Goal: Communication & Community: Answer question/provide support

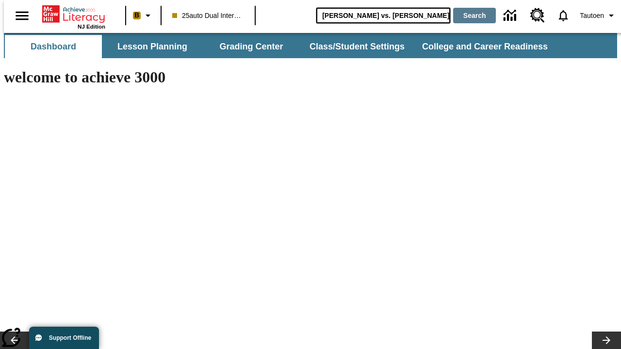
type input "[PERSON_NAME] vs. [PERSON_NAME]"
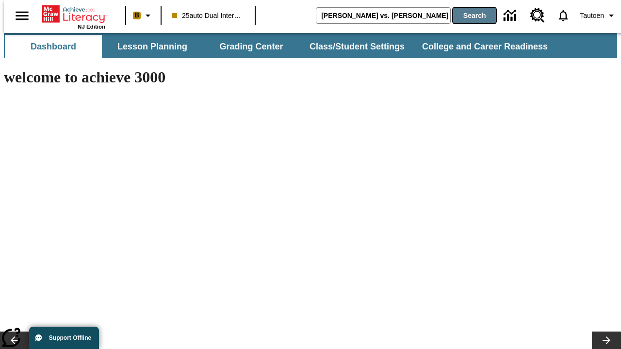
click at [468, 16] on button "Search" at bounding box center [474, 16] width 43 height 16
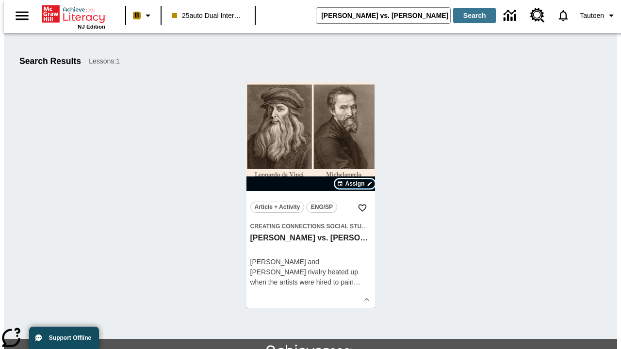
click at [355, 184] on span "Assign" at bounding box center [354, 184] width 19 height 9
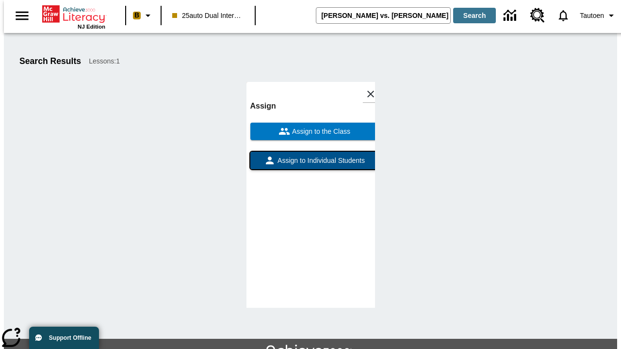
click at [310, 165] on span "Assign to Individual Students" at bounding box center [320, 161] width 89 height 10
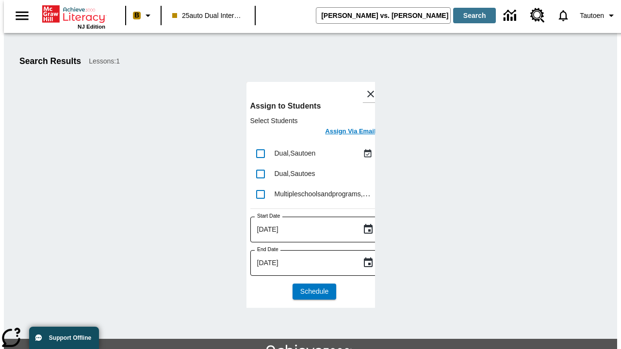
click at [343, 132] on h6 "Assign Via Email" at bounding box center [350, 131] width 50 height 11
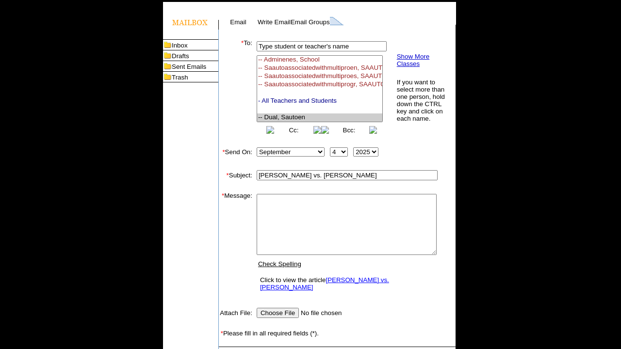
select select "U,21476361,1"
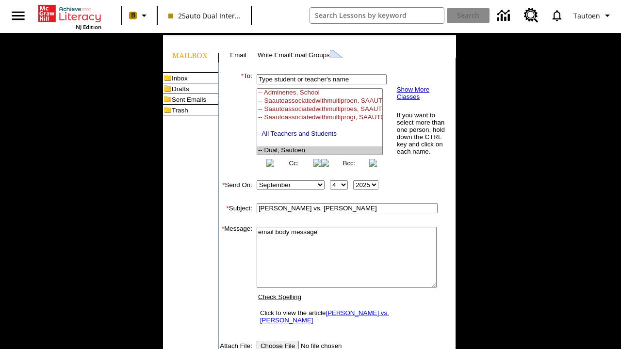
scroll to position [124, 0]
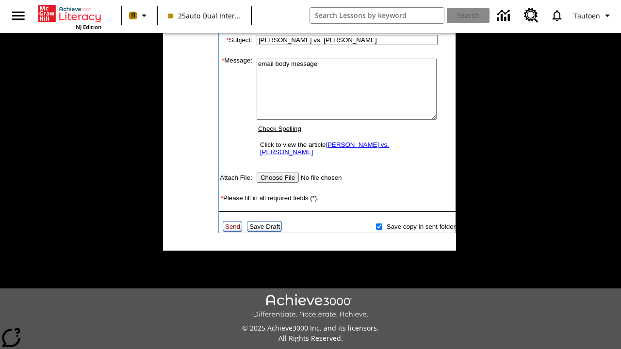
type textarea "email body message"
click at [233, 223] on link "Send" at bounding box center [232, 226] width 15 height 7
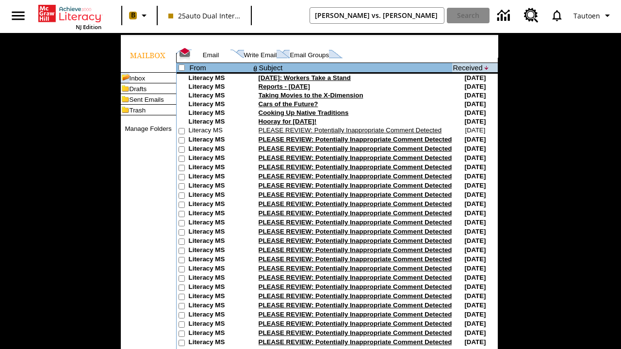
type input "[PERSON_NAME] vs. [PERSON_NAME]"
click at [468, 16] on button "Search" at bounding box center [468, 16] width 43 height 16
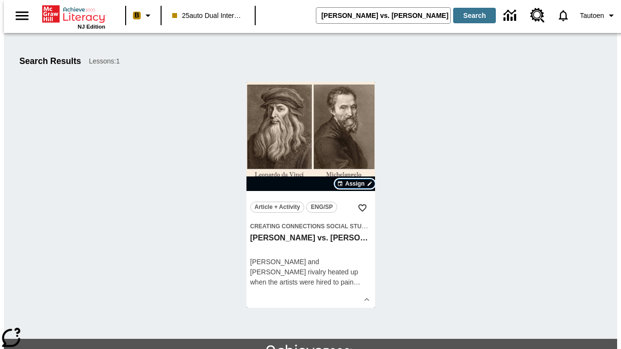
click at [355, 184] on span "Assign" at bounding box center [354, 184] width 19 height 9
